Goal: Task Accomplishment & Management: Use online tool/utility

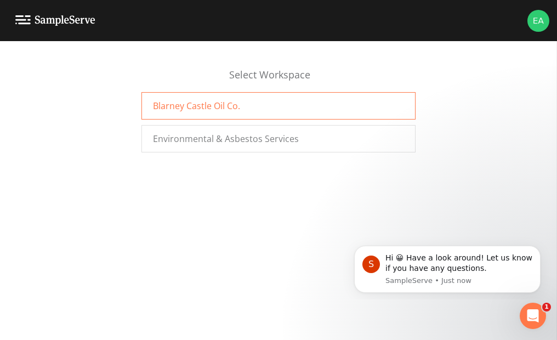
click at [188, 107] on span "Blarney Castle Oil Co." at bounding box center [196, 105] width 87 height 13
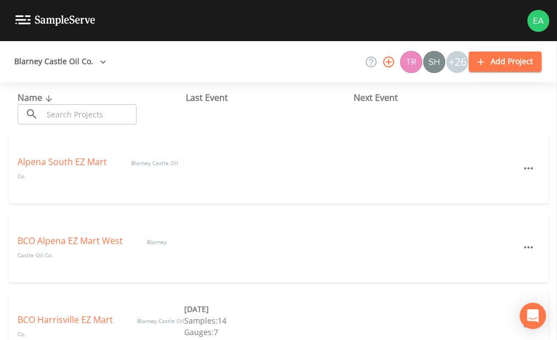
scroll to position [55, 0]
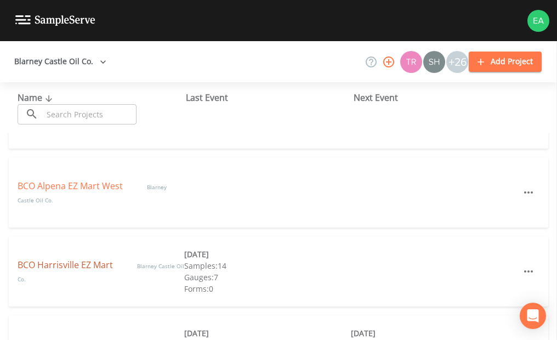
click at [90, 263] on link "BCO Harrisville EZ Mart" at bounding box center [67, 265] width 98 height 12
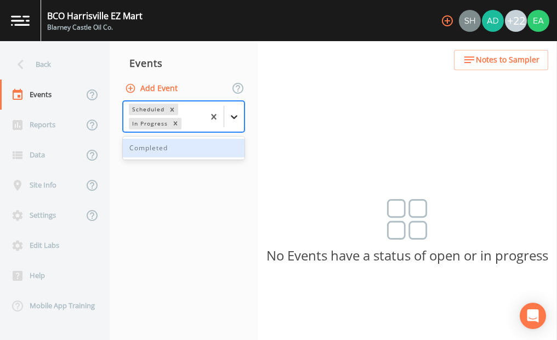
click at [235, 113] on icon at bounding box center [234, 116] width 11 height 11
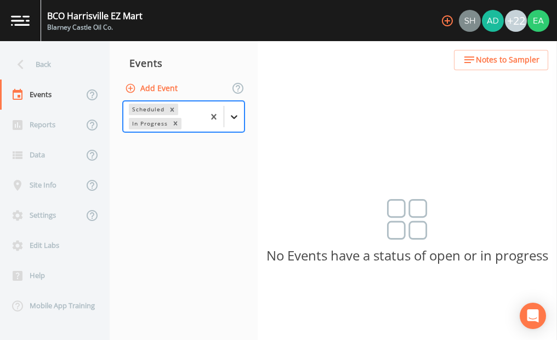
click at [235, 113] on icon at bounding box center [234, 116] width 11 height 11
click at [43, 123] on div "Reports" at bounding box center [41, 125] width 83 height 30
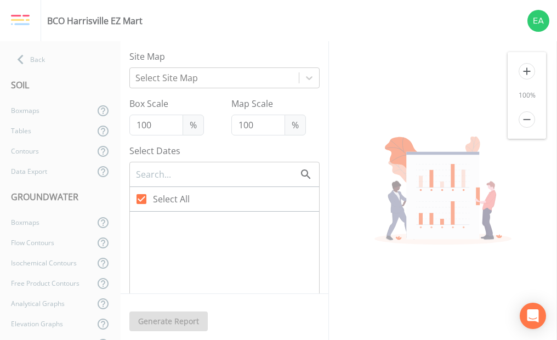
type input "140"
checkbox input "false"
checkbox input "true"
checkbox input "false"
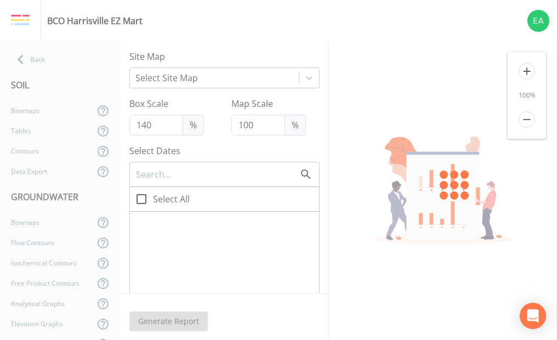
checkbox input "true"
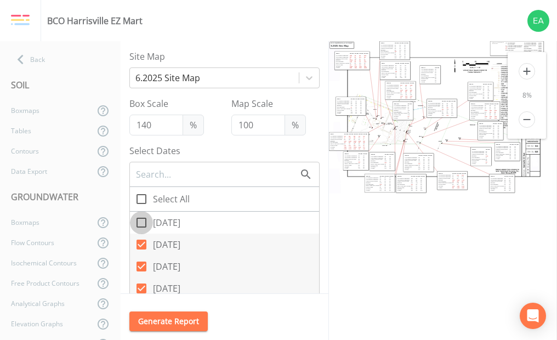
click at [142, 221] on icon at bounding box center [141, 222] width 13 height 13
click at [141, 221] on input "[DATE]" at bounding box center [135, 216] width 11 height 11
checkbox input "true"
click at [138, 264] on input "[DATE]" at bounding box center [135, 260] width 11 height 11
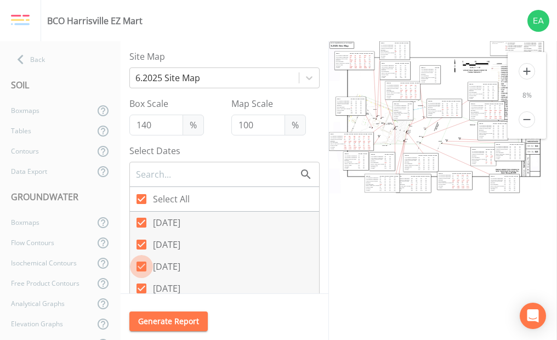
checkbox input "false"
click at [140, 289] on icon at bounding box center [141, 288] width 10 height 10
click at [140, 288] on input "[DATE]" at bounding box center [135, 282] width 11 height 11
checkbox input "false"
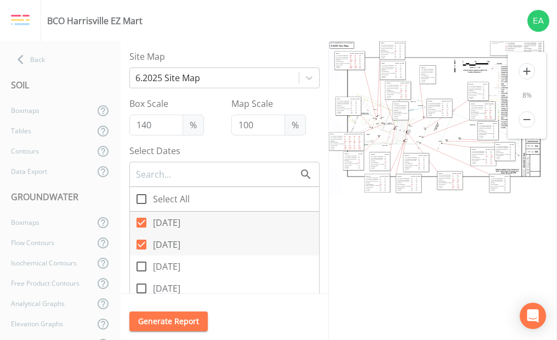
click at [532, 72] on icon "add" at bounding box center [527, 71] width 16 height 16
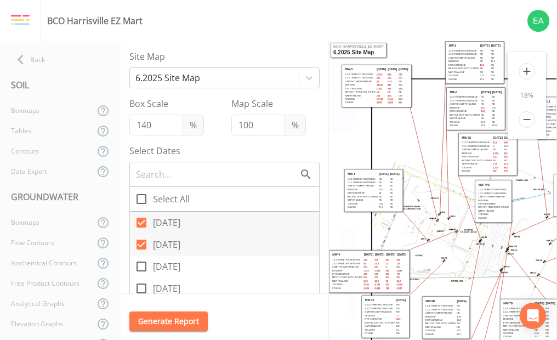
click at [532, 72] on icon "add" at bounding box center [527, 71] width 16 height 16
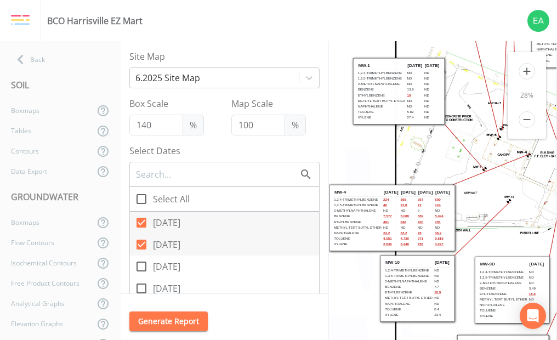
scroll to position [274, 0]
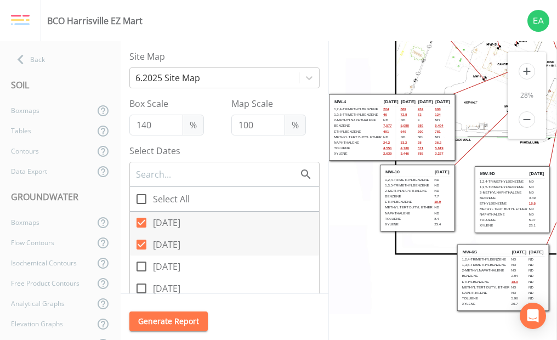
click at [140, 261] on input "[DATE]" at bounding box center [135, 260] width 11 height 11
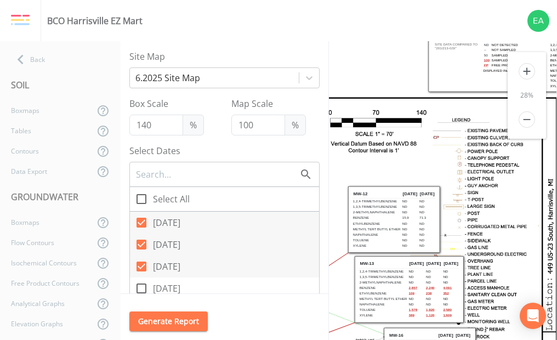
scroll to position [0, 480]
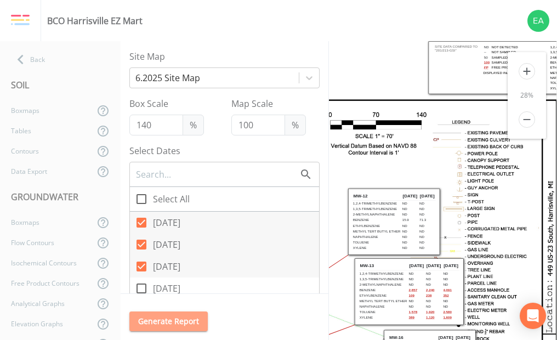
click at [154, 323] on button "Generate Report" at bounding box center [168, 321] width 78 height 20
click at [139, 266] on icon at bounding box center [141, 266] width 10 height 10
click at [139, 266] on input "[DATE]" at bounding box center [135, 260] width 11 height 11
checkbox input "false"
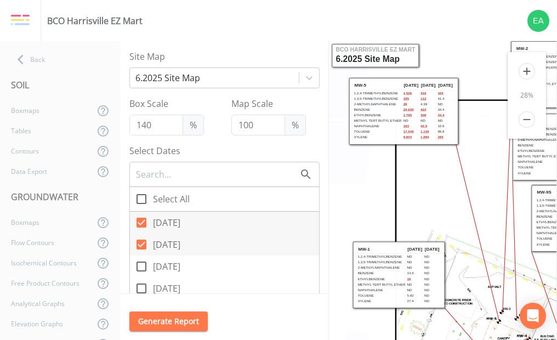
scroll to position [0, 0]
click at [137, 245] on icon at bounding box center [141, 245] width 10 height 10
click at [137, 244] on input "[DATE]" at bounding box center [135, 238] width 11 height 11
checkbox input "false"
click at [184, 321] on button "Generate Report" at bounding box center [168, 321] width 78 height 20
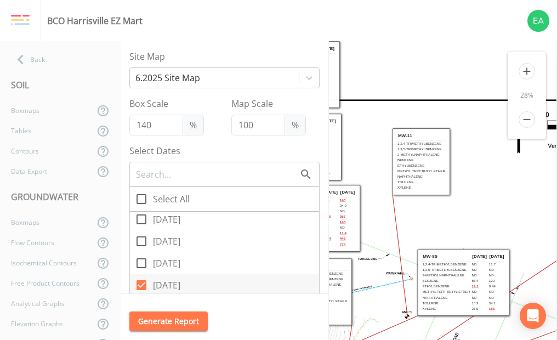
scroll to position [45, 0]
click at [140, 264] on icon at bounding box center [141, 265] width 10 height 10
click at [140, 264] on input "[DATE]" at bounding box center [135, 258] width 11 height 11
checkbox input "false"
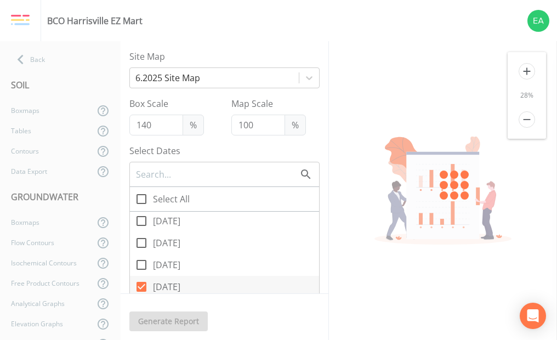
click at [144, 284] on icon at bounding box center [141, 287] width 10 height 10
click at [141, 284] on input "[DATE]" at bounding box center [135, 280] width 11 height 11
checkbox input "false"
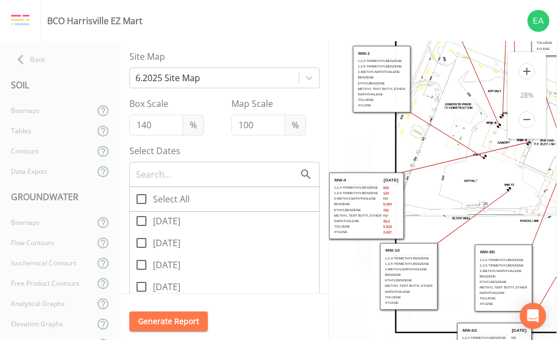
scroll to position [274, 0]
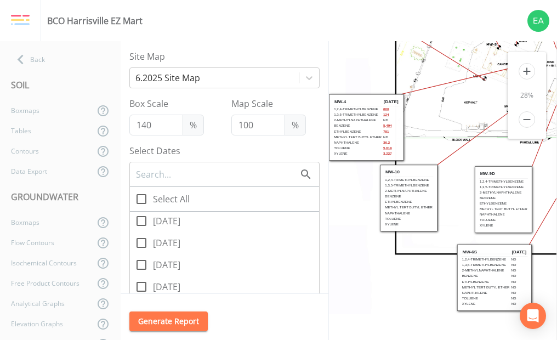
click at [170, 316] on button "Generate Report" at bounding box center [168, 321] width 78 height 20
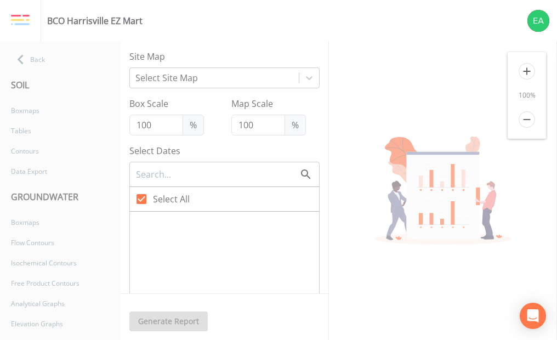
type input "140"
checkbox input "false"
checkbox input "true"
checkbox input "false"
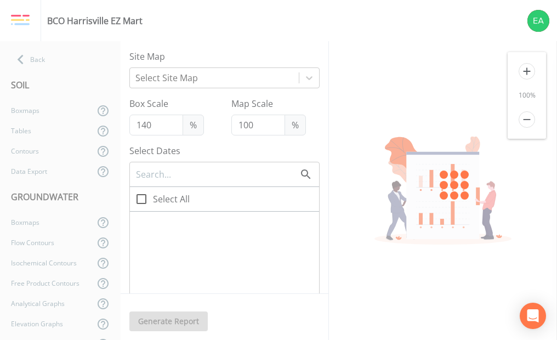
checkbox input "true"
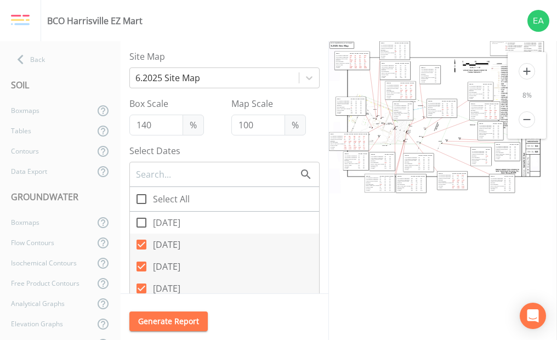
click at [140, 195] on input "Select All" at bounding box center [135, 192] width 11 height 11
checkbox input "true"
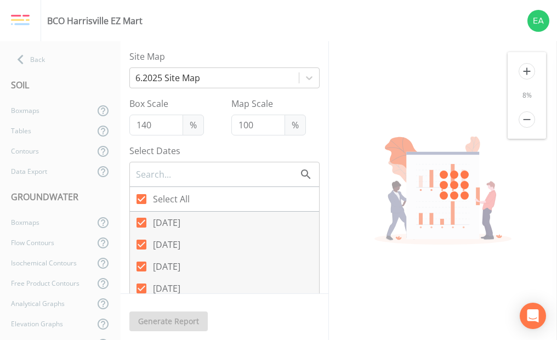
click at [140, 195] on input "Select All" at bounding box center [135, 192] width 11 height 11
checkbox input "false"
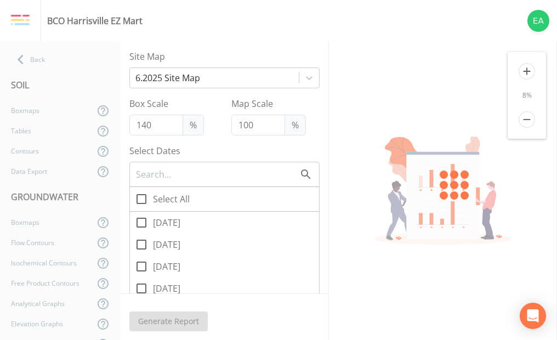
checkbox input "false"
click at [139, 218] on input "[DATE]" at bounding box center [135, 216] width 11 height 11
checkbox input "true"
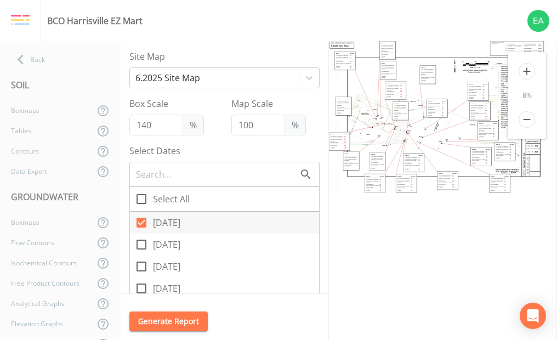
click at [160, 318] on button "Generate Report" at bounding box center [168, 321] width 78 height 20
click at [143, 202] on icon at bounding box center [141, 198] width 13 height 13
click at [141, 198] on input "Select All" at bounding box center [135, 192] width 11 height 11
checkbox input "true"
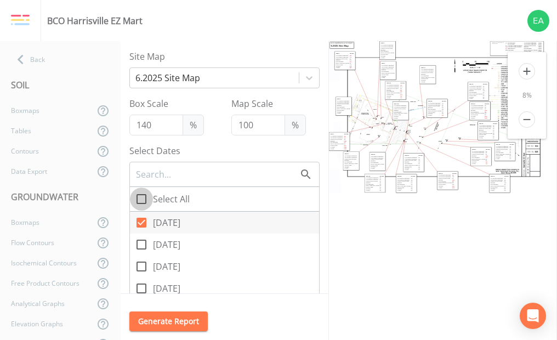
checkbox input "true"
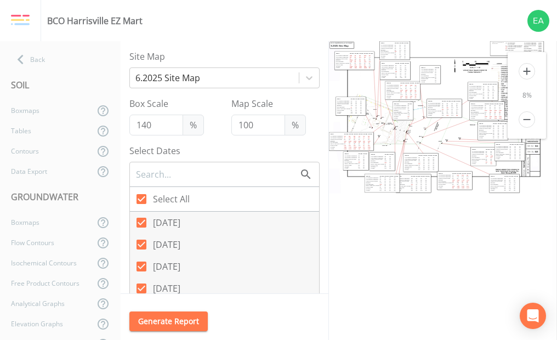
click at [163, 320] on button "Generate Report" at bounding box center [168, 321] width 78 height 20
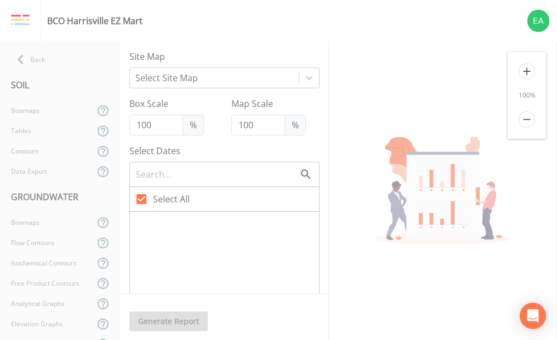
type input "140"
checkbox input "false"
checkbox input "true"
checkbox input "false"
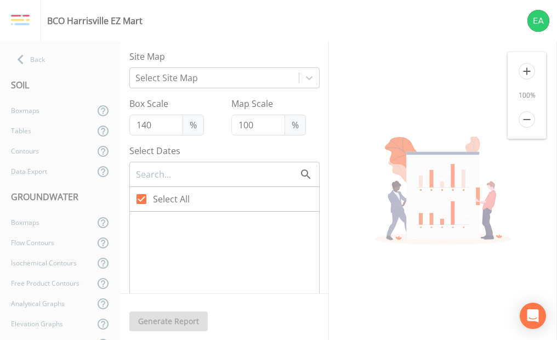
checkbox input "true"
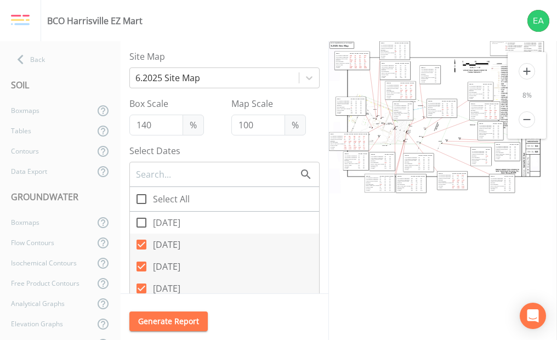
click at [139, 196] on input "Select All" at bounding box center [135, 192] width 11 height 11
checkbox input "true"
drag, startPoint x: 419, startPoint y: 180, endPoint x: 428, endPoint y: 196, distance: 18.4
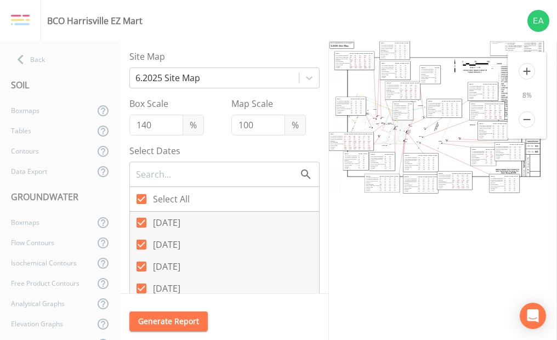
drag, startPoint x: 411, startPoint y: 179, endPoint x: 408, endPoint y: 186, distance: 6.9
click at [408, 186] on tbody "MW-6D [DATE] [DATE] [DATE] [DATE] 1,2,4-Trimethylbenzene 2.57 ND ND" at bounding box center [420, 183] width 33 height 16
click at [510, 148] on td "1,3,5-Trimethylbenzene" at bounding box center [506, 149] width 14 height 2
click at [171, 318] on button "Generate Report" at bounding box center [168, 321] width 78 height 20
